Goal: Navigation & Orientation: Understand site structure

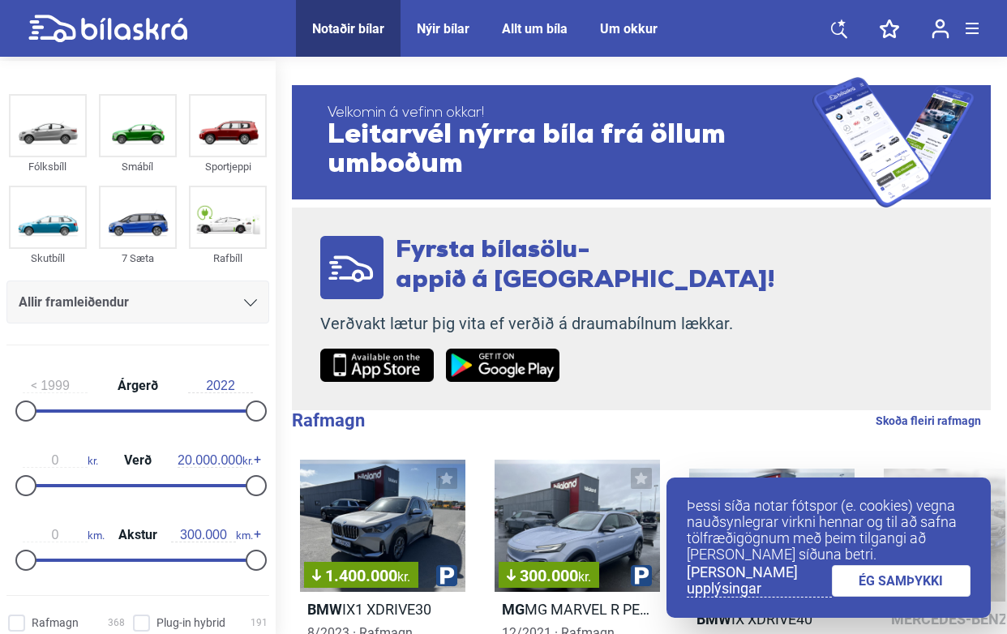
click at [451, 26] on div "Nýir bílar" at bounding box center [443, 28] width 53 height 15
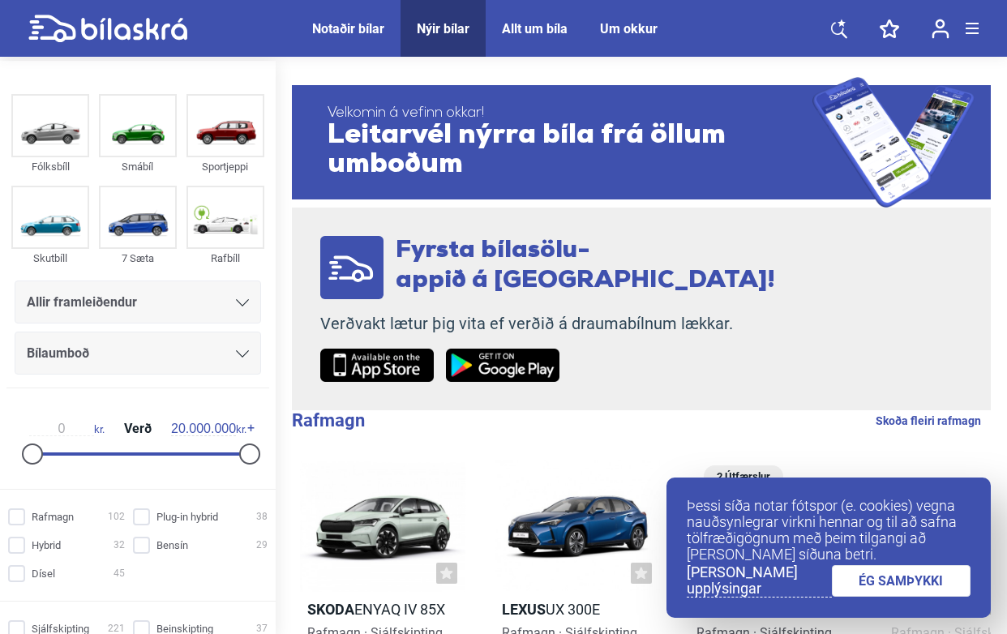
click at [533, 24] on div "Allt um bíla" at bounding box center [535, 28] width 66 height 15
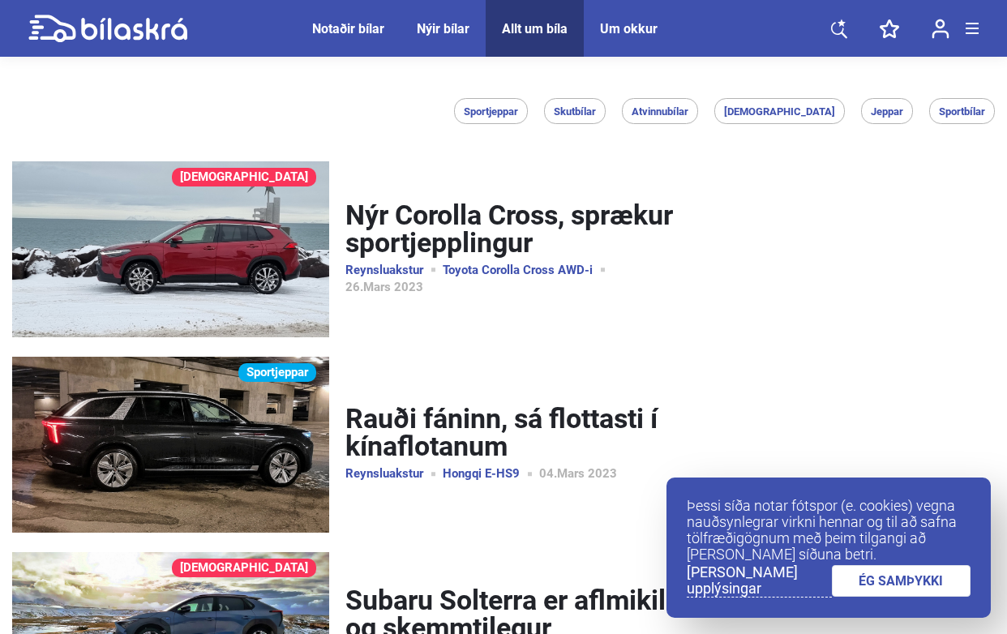
click at [633, 28] on div "Um okkur" at bounding box center [629, 28] width 58 height 15
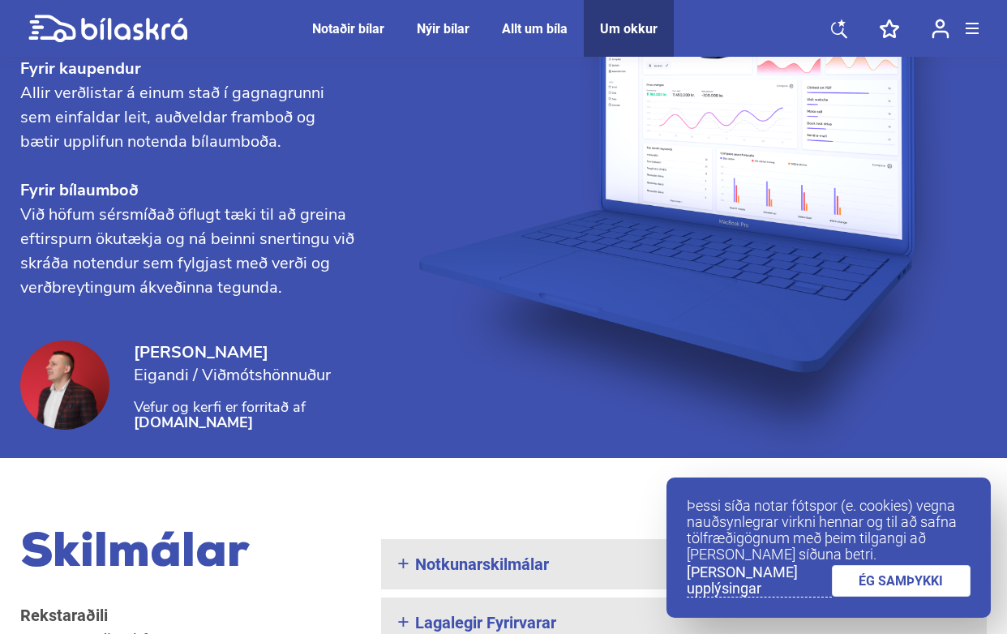
scroll to position [1750, 0]
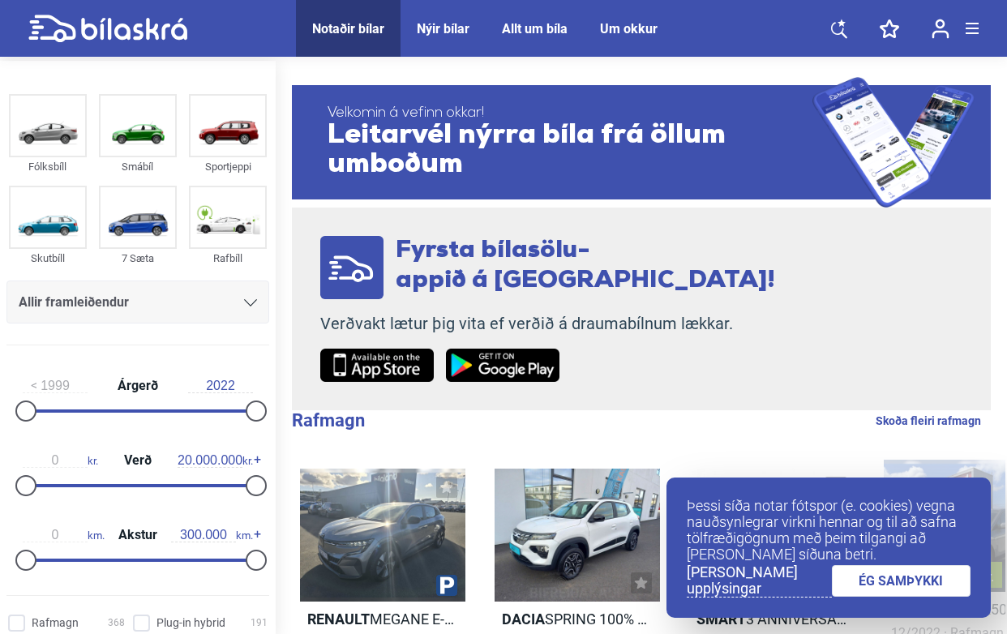
click at [424, 357] on img at bounding box center [376, 365] width 113 height 33
click at [603, 21] on div "Um okkur" at bounding box center [629, 28] width 58 height 15
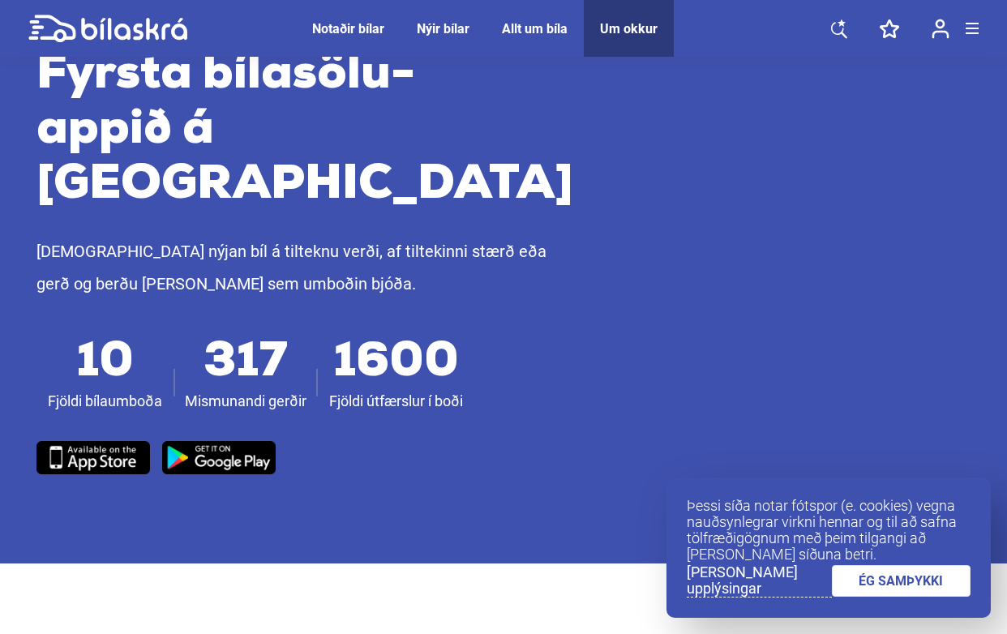
scroll to position [708, 0]
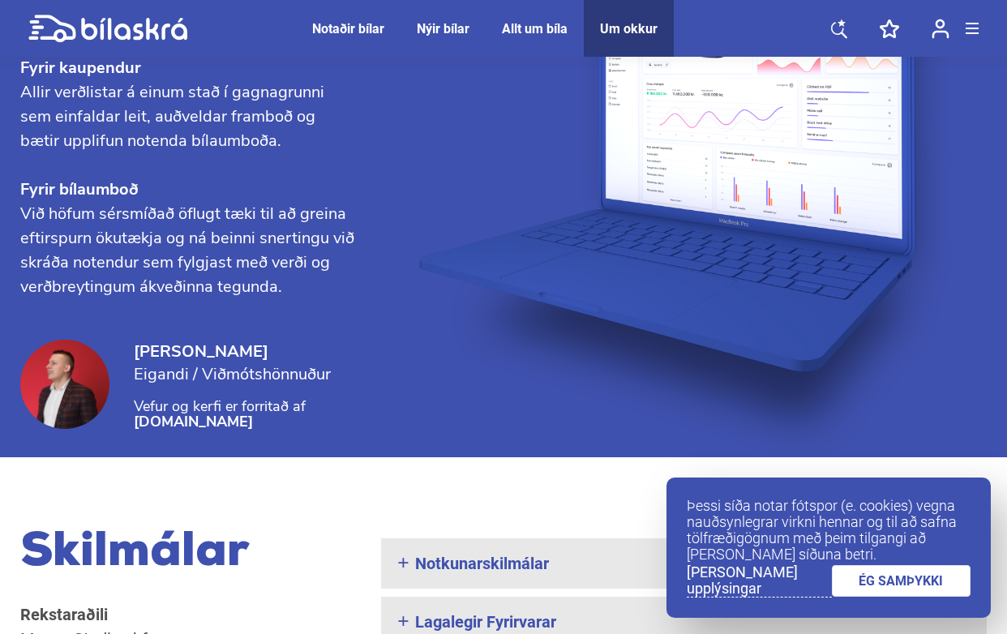
scroll to position [1750, 0]
